Goal: Find specific page/section: Locate a particular part of the current website

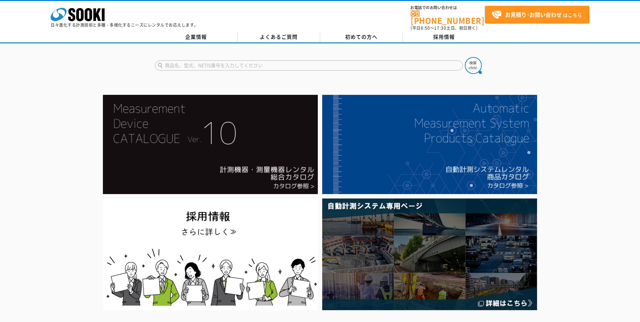
click at [336, 60] on input "text" at bounding box center [309, 65] width 308 height 10
type input "2D"
click at [471, 60] on img at bounding box center [473, 65] width 17 height 17
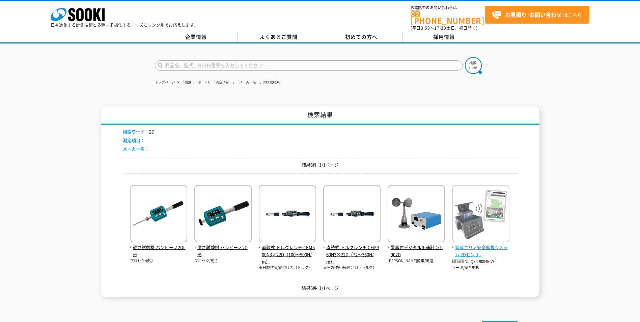
click at [473, 246] on span "警戒エリア安全監視システム 2Dセンサ -" at bounding box center [480, 251] width 57 height 14
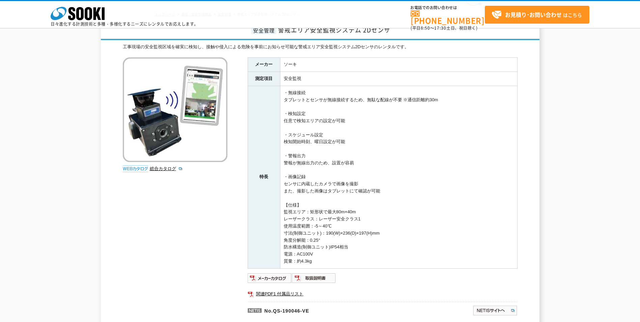
scroll to position [67, 0]
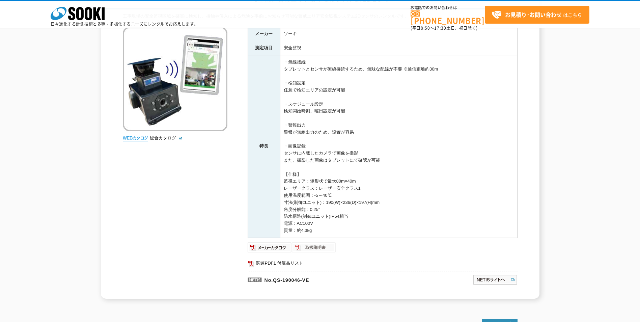
click at [304, 249] on img at bounding box center [314, 247] width 44 height 11
click at [279, 244] on img at bounding box center [270, 247] width 44 height 11
